Goal: Communication & Community: Answer question/provide support

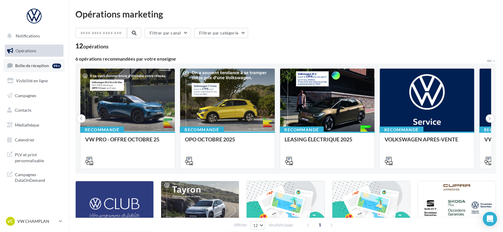
click at [35, 66] on span "Boîte de réception" at bounding box center [32, 65] width 34 height 5
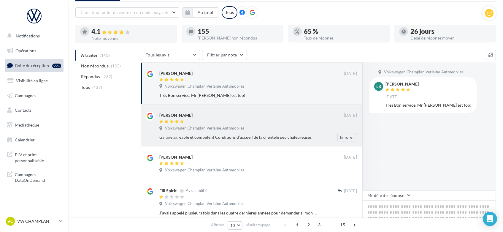
scroll to position [31, 0]
click at [243, 131] on div "[PERSON_NAME] [DATE] Volkswagen Champlan Verlaine Automobiles Garage agréable e…" at bounding box center [258, 126] width 198 height 30
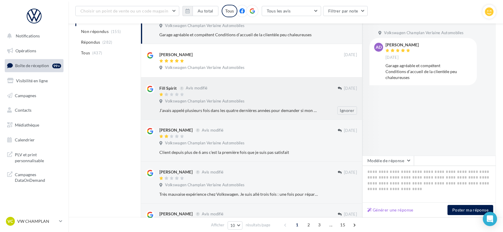
scroll to position [136, 0]
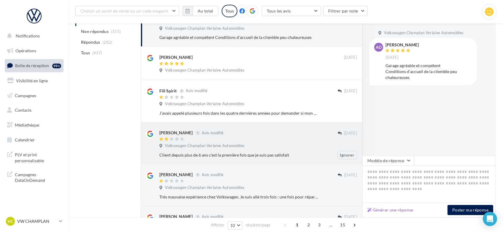
click at [277, 143] on div "Volkswagen Champlan Verlaine Automobiles" at bounding box center [258, 146] width 198 height 7
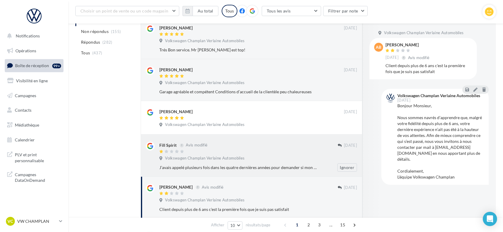
scroll to position [81, 0]
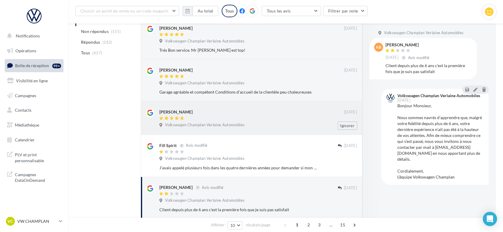
click at [293, 111] on div "[PERSON_NAME]" at bounding box center [251, 111] width 185 height 6
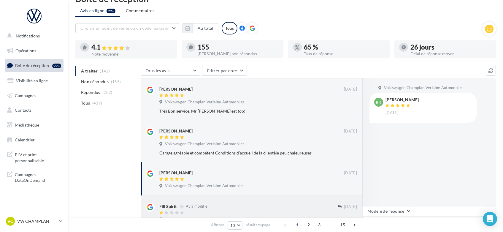
scroll to position [15, 0]
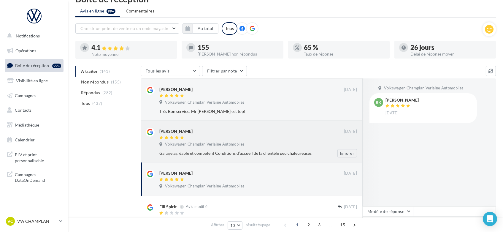
click at [235, 145] on span "Volkswagen Champlan Verlaine Automobiles" at bounding box center [205, 144] width 80 height 5
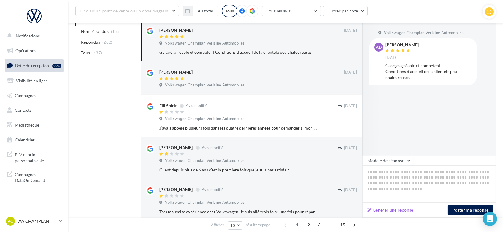
scroll to position [128, 0]
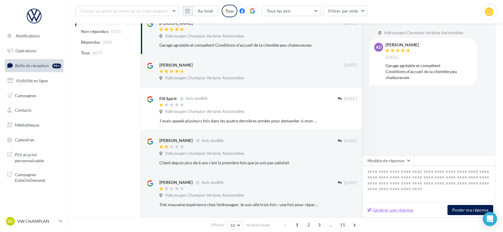
click at [392, 210] on button "Générer une réponse" at bounding box center [390, 209] width 51 height 7
type textarea "**********"
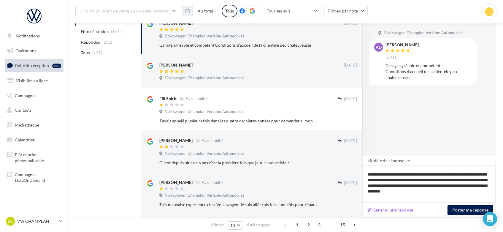
scroll to position [9, 0]
drag, startPoint x: 451, startPoint y: 179, endPoint x: 429, endPoint y: 196, distance: 27.7
click at [429, 196] on textarea "**********" at bounding box center [429, 184] width 134 height 37
